Goal: Task Accomplishment & Management: Use online tool/utility

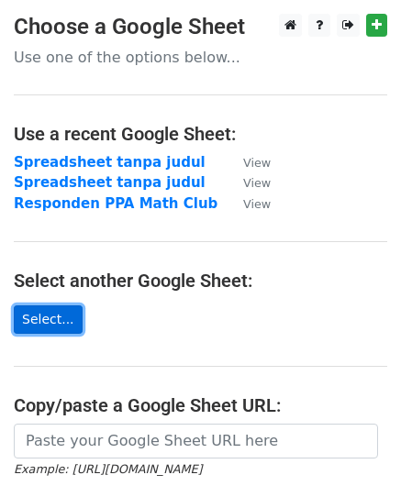
click at [55, 323] on link "Select..." at bounding box center [48, 319] width 69 height 28
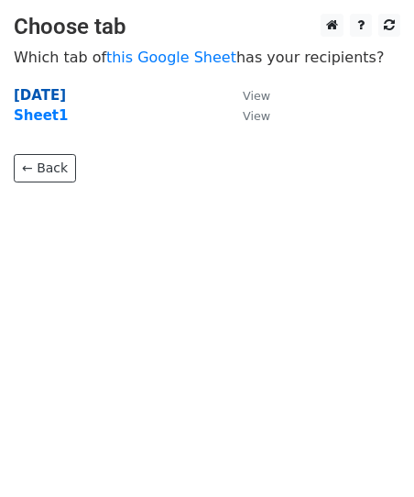
click at [46, 98] on strong "[DATE]" at bounding box center [40, 95] width 52 height 16
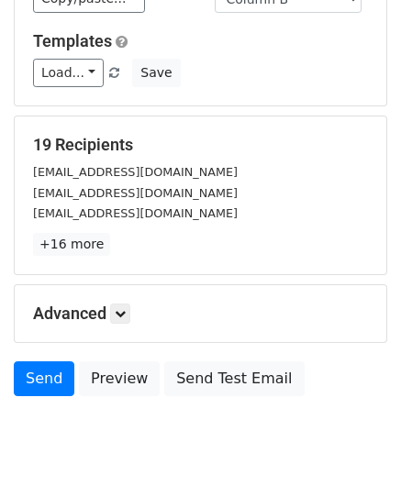
scroll to position [183, 0]
